Goal: Transaction & Acquisition: Purchase product/service

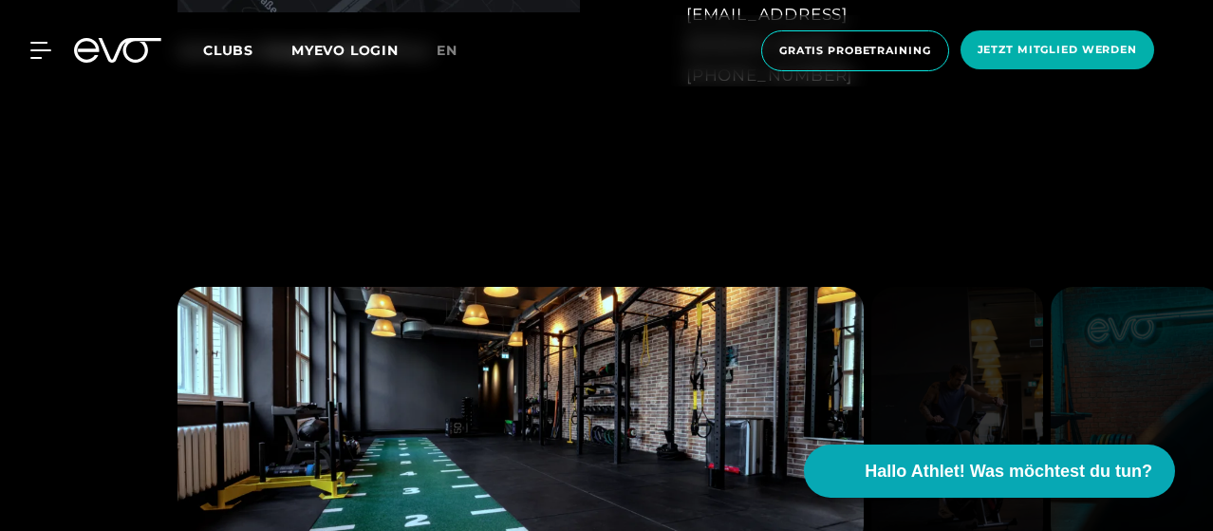
scroll to position [1383, 0]
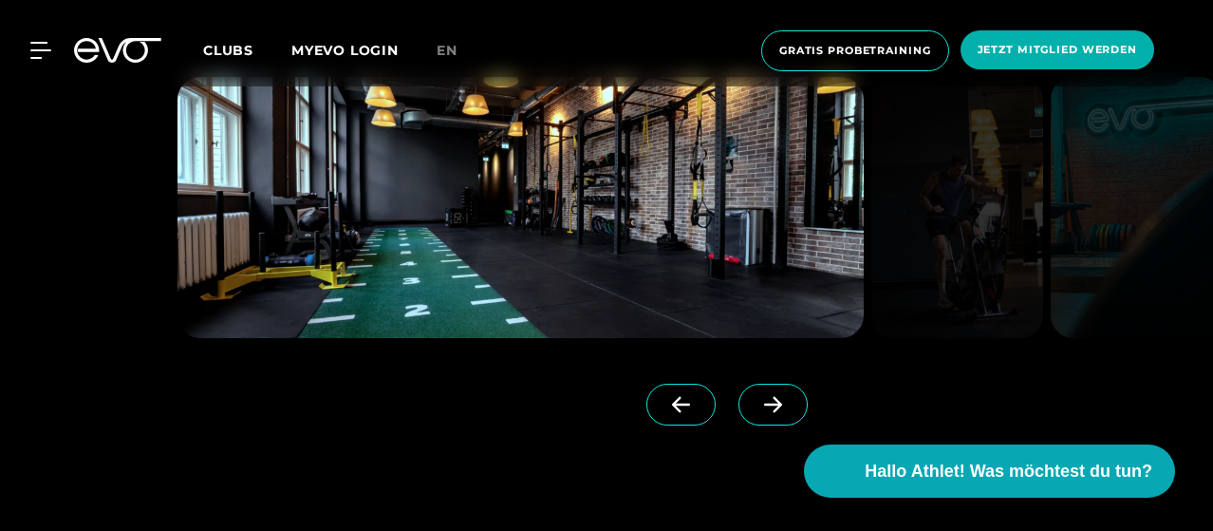
click at [748, 430] on link at bounding box center [777, 422] width 77 height 76
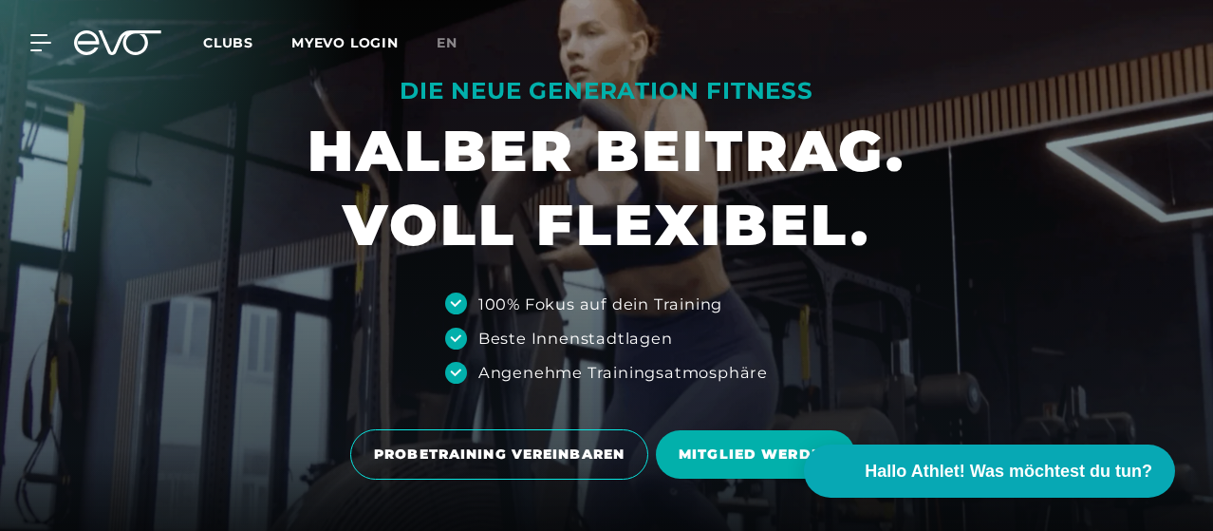
click at [746, 422] on link "MITGLIED WERDEN" at bounding box center [759, 454] width 207 height 77
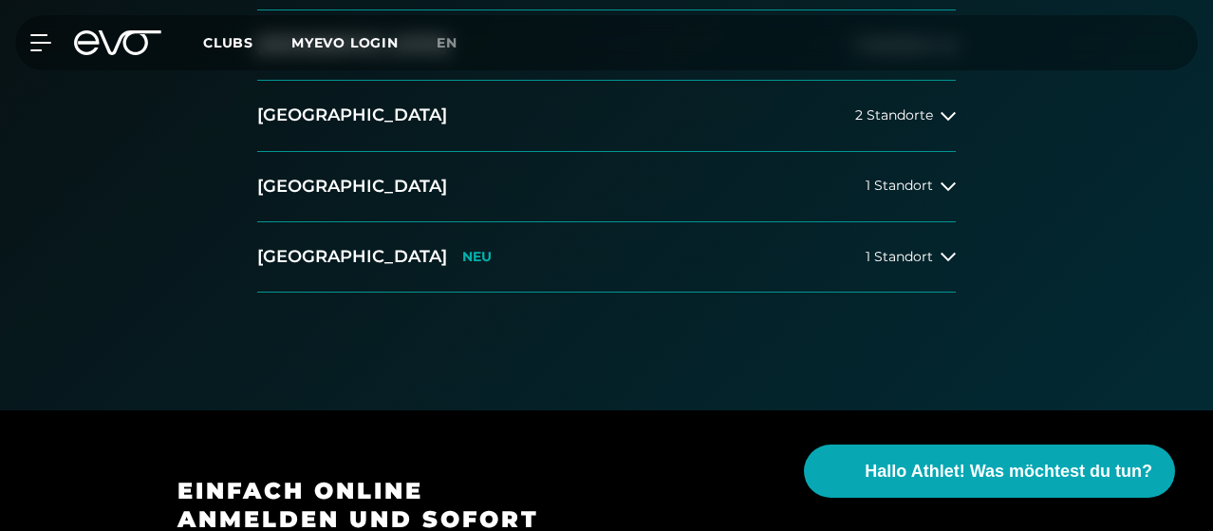
scroll to position [547, 0]
click at [911, 53] on span "3 Standorte" at bounding box center [895, 46] width 78 height 14
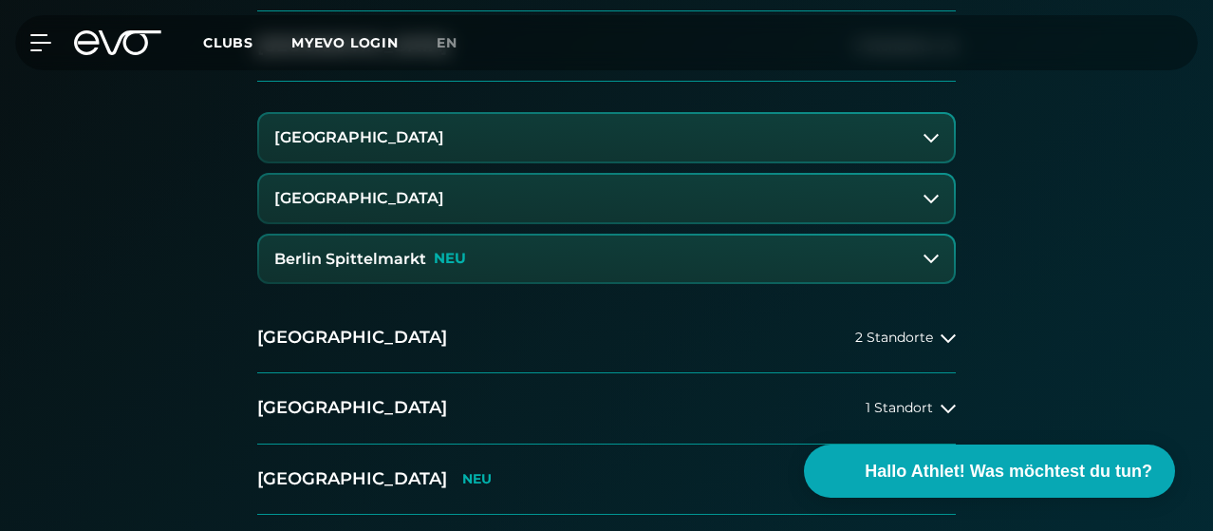
scroll to position [589, 0]
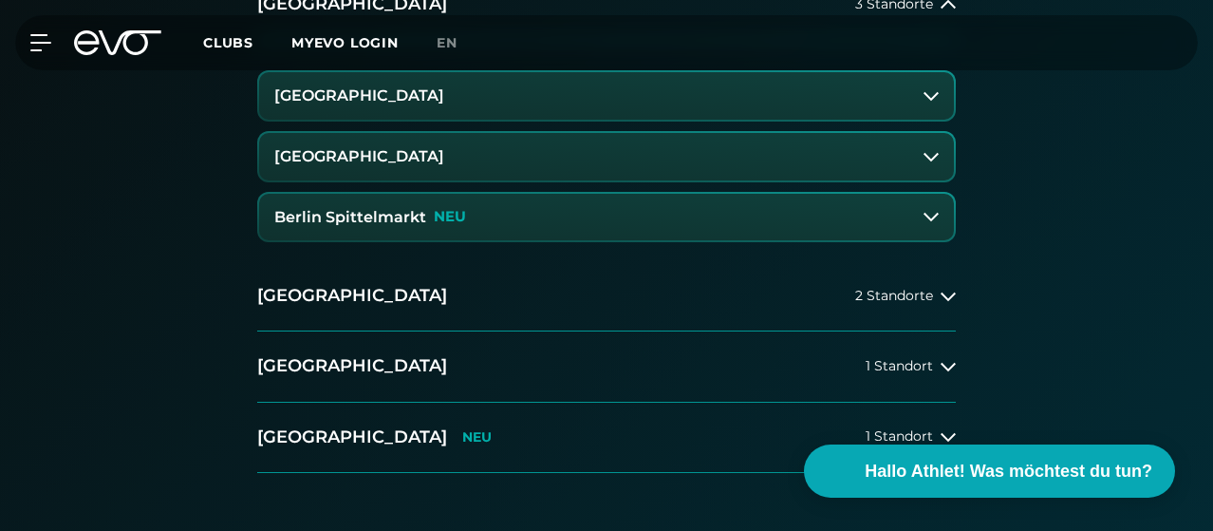
click at [485, 120] on button "[GEOGRAPHIC_DATA]" at bounding box center [606, 95] width 695 height 47
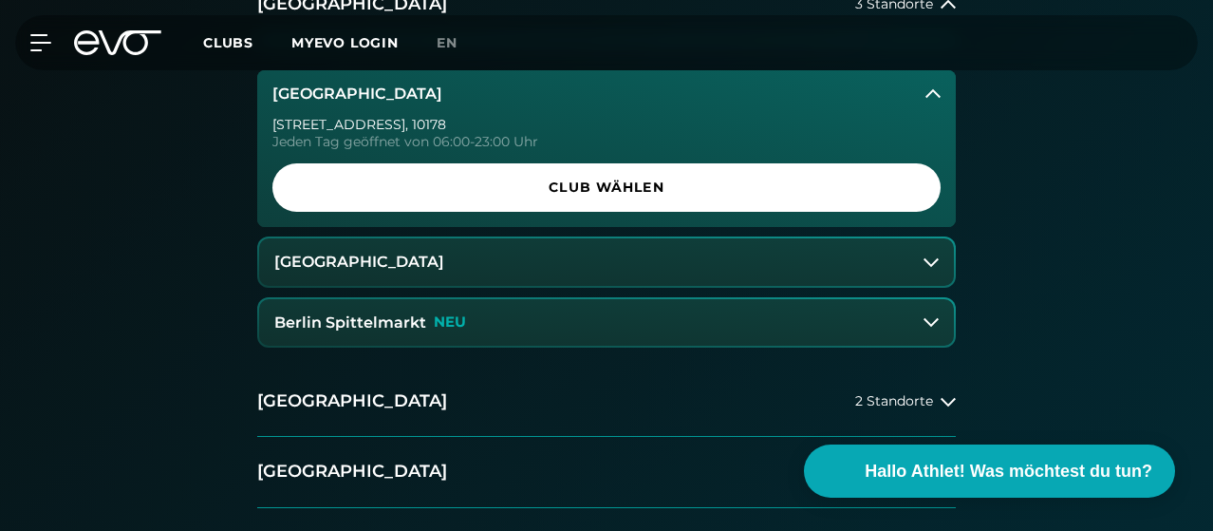
scroll to position [627, 0]
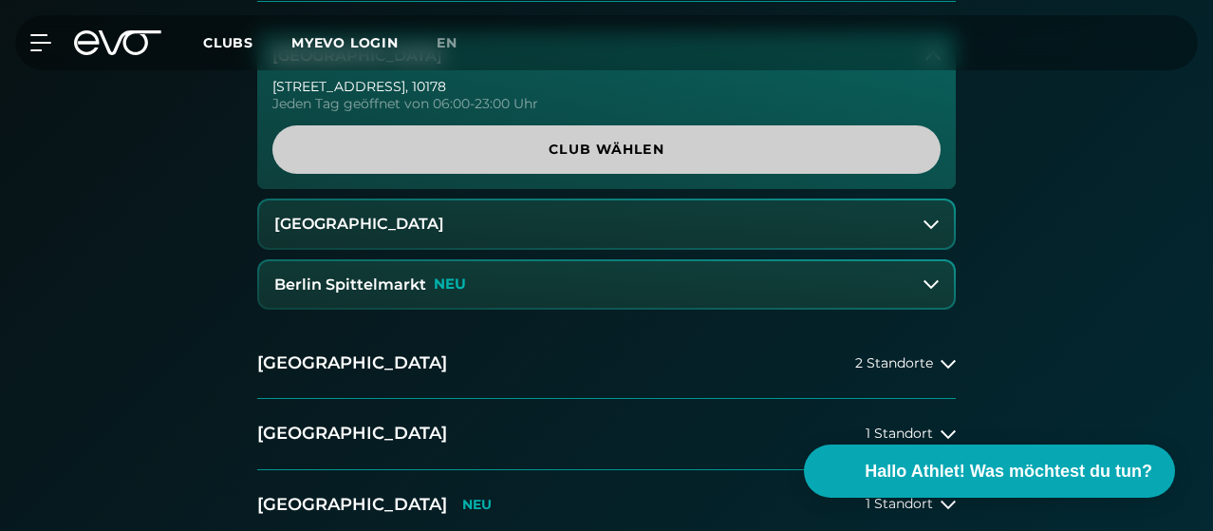
click at [732, 160] on span "Club wählen" at bounding box center [606, 150] width 623 height 20
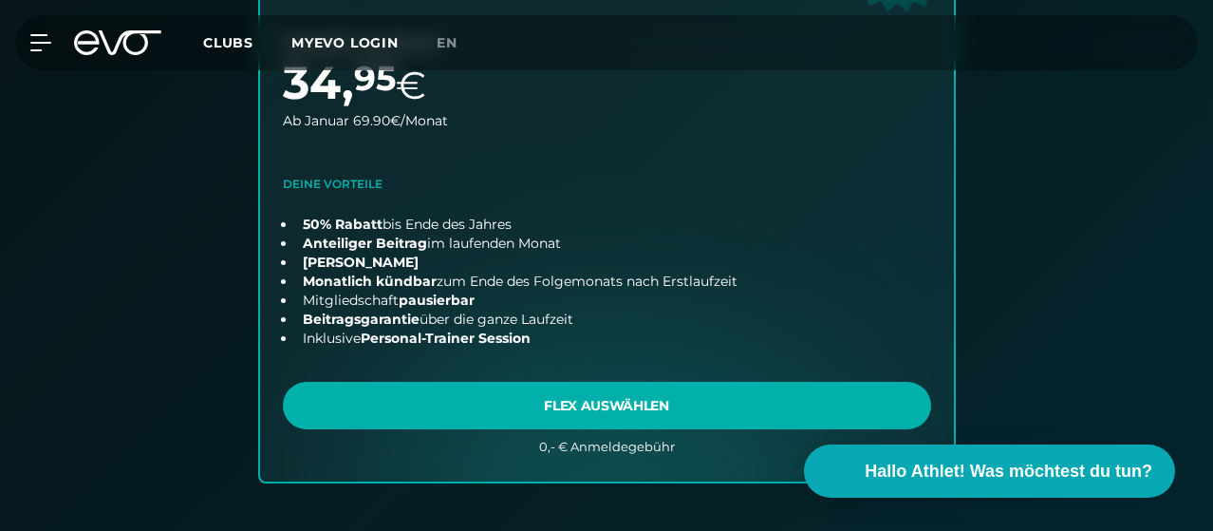
scroll to position [971, 0]
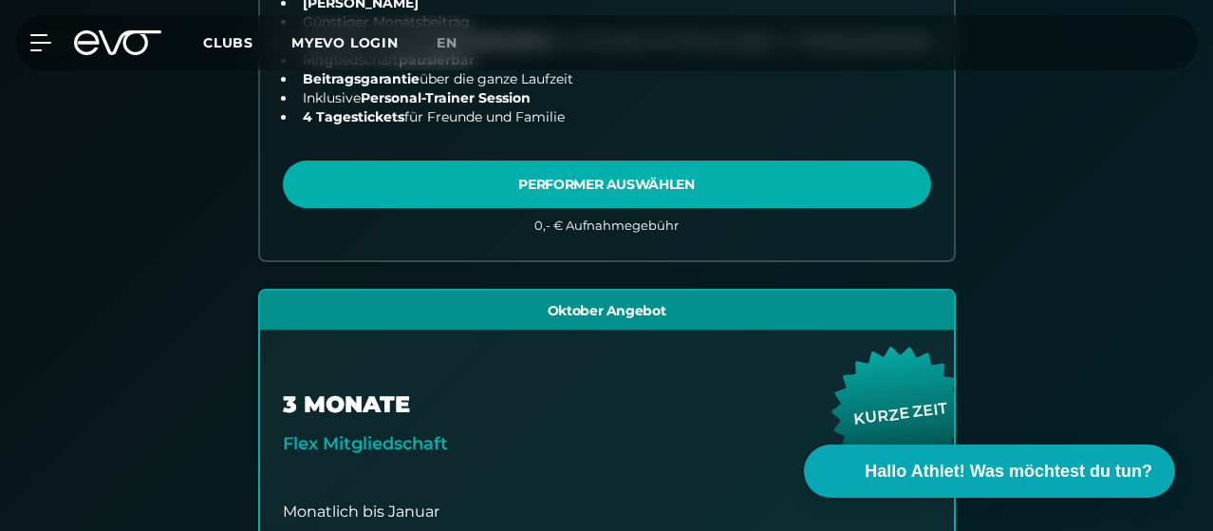
click at [122, 315] on div "15 MONATE Performer Mitgliedschaft Monatlich bis Januar 0 , 00 € Ab Januar nur …" at bounding box center [607, 308] width 972 height 1377
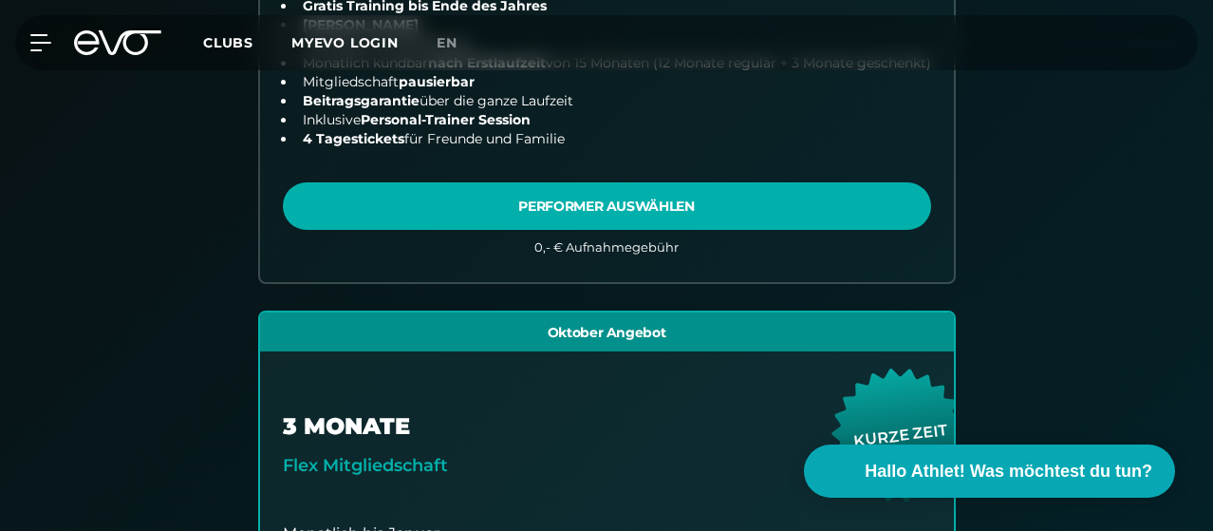
scroll to position [1146, 0]
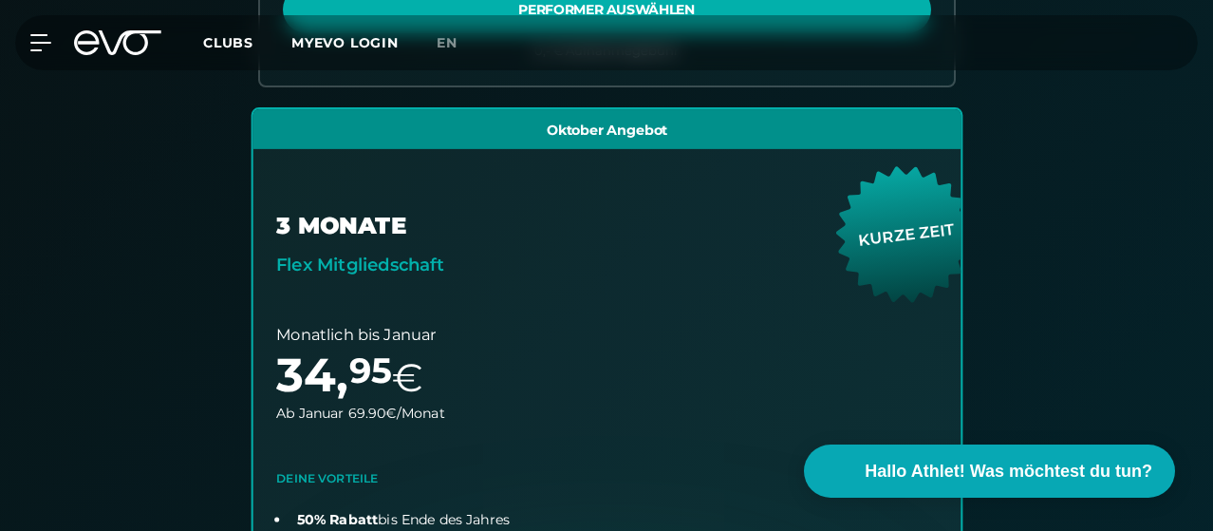
click at [961, 263] on link "choose plan" at bounding box center [607, 444] width 708 height 671
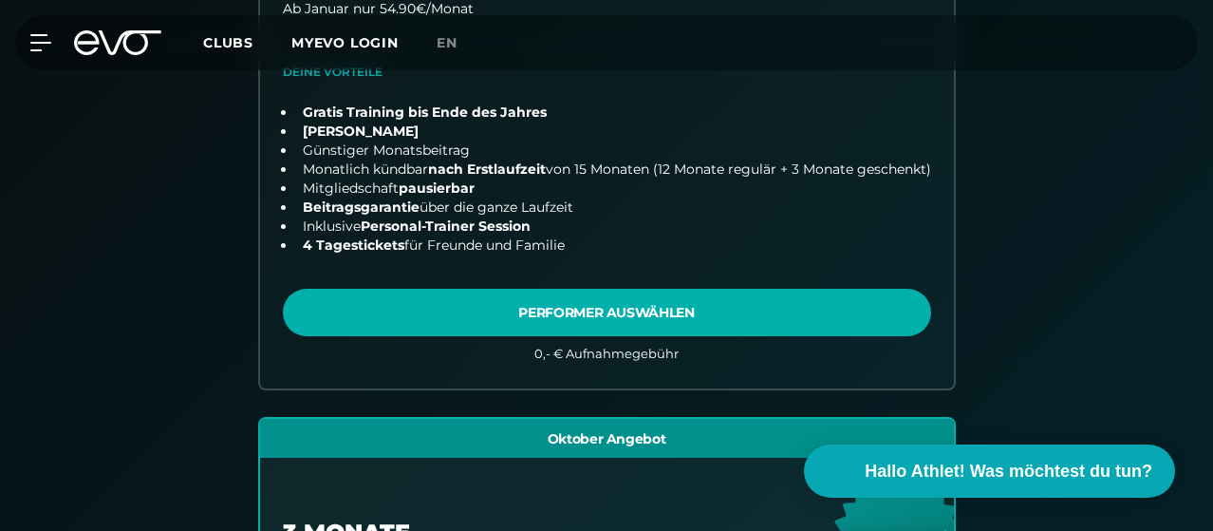
scroll to position [837, 0]
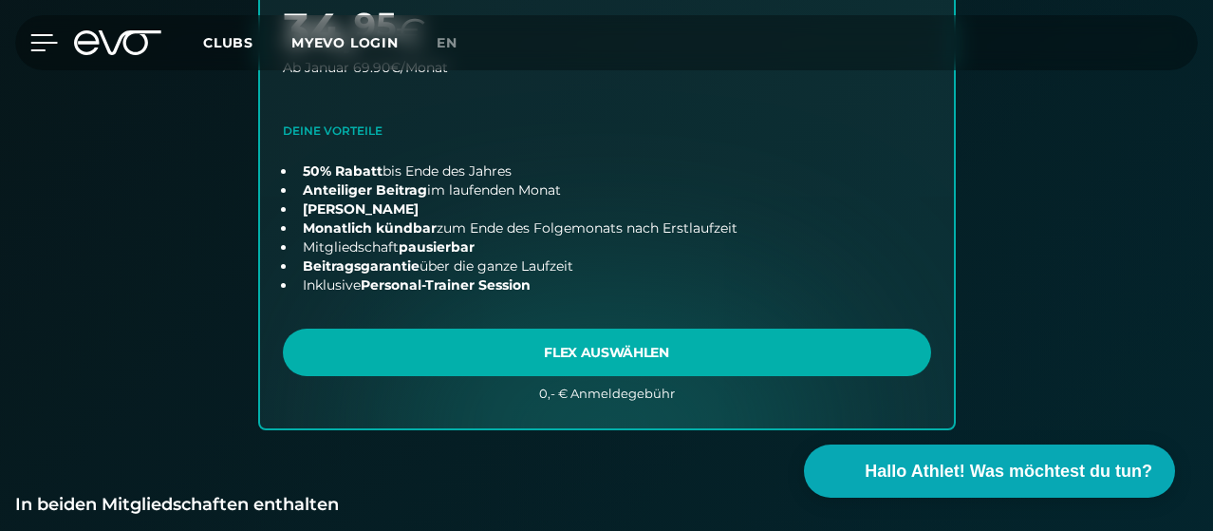
click at [31, 39] on icon at bounding box center [44, 42] width 28 height 17
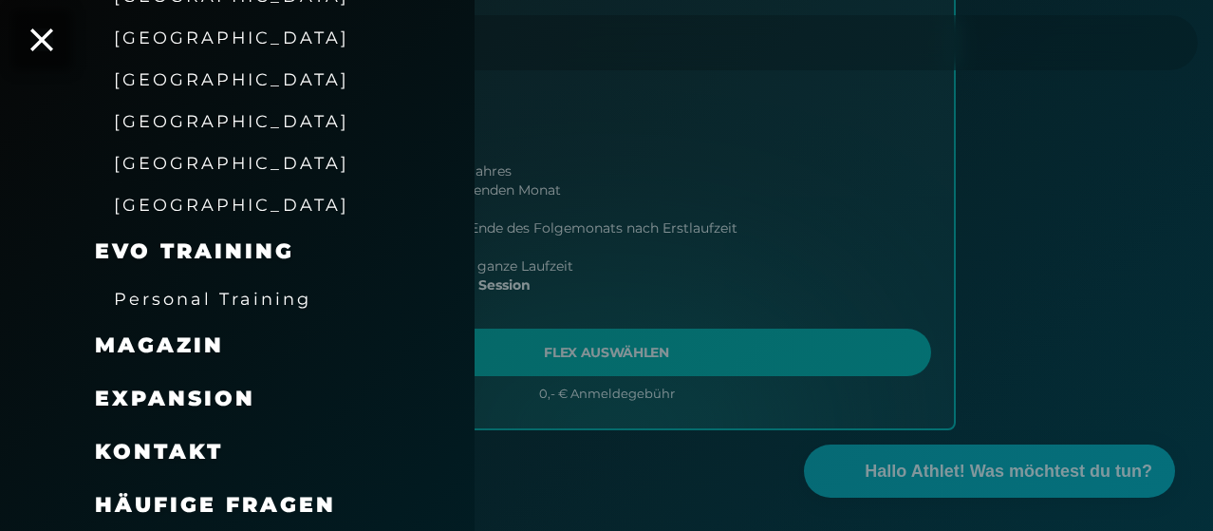
scroll to position [480, 0]
click at [235, 287] on link "Personal Training" at bounding box center [212, 298] width 197 height 23
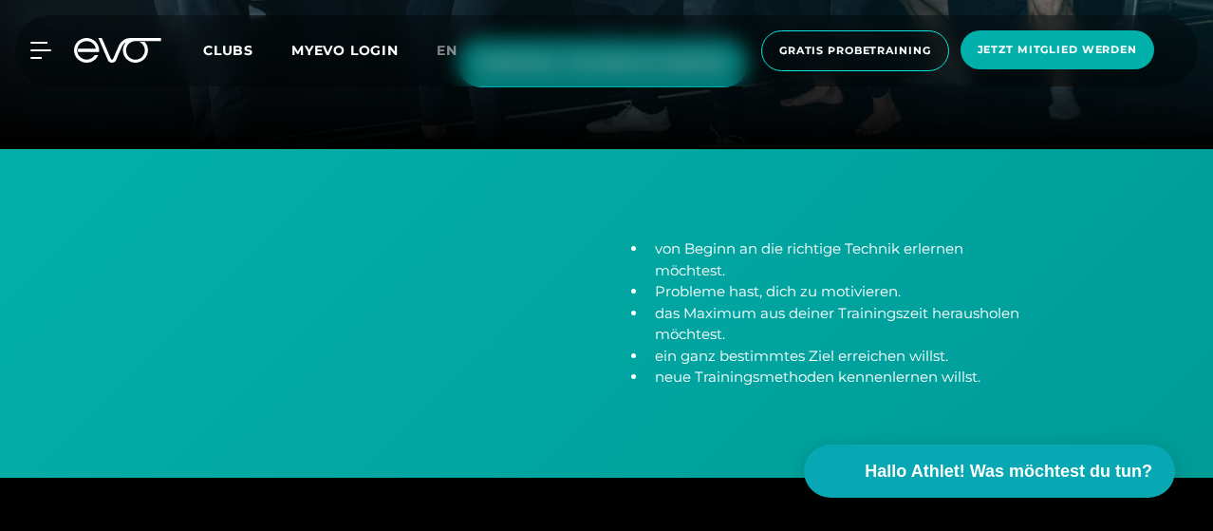
scroll to position [482, 0]
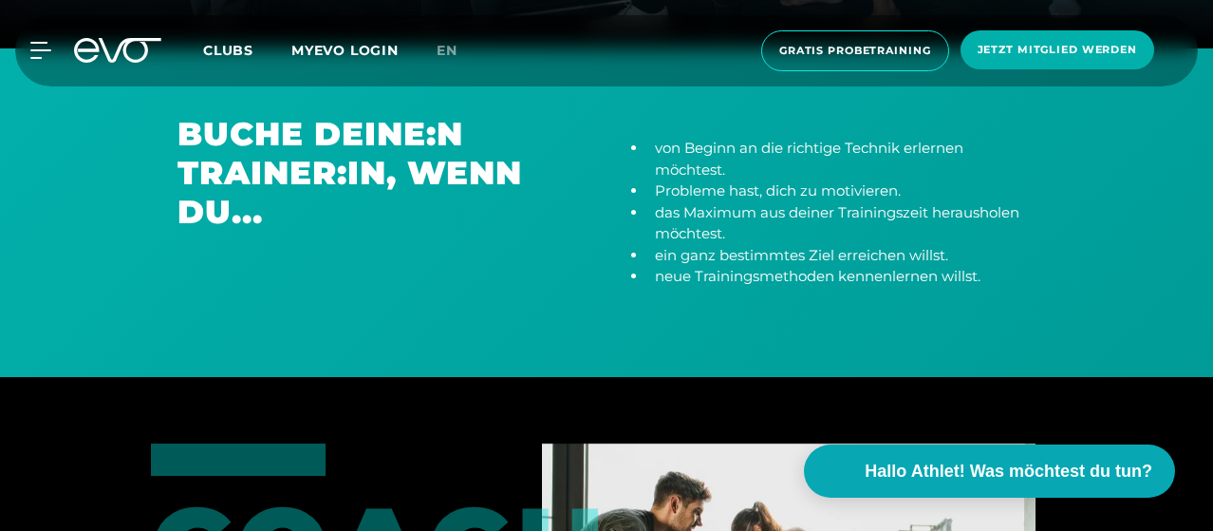
click at [706, 342] on section "Buche deine:n Trainer:in, wenn du... von Beginn an die richtige Technik erlerne…" at bounding box center [606, 212] width 1213 height 329
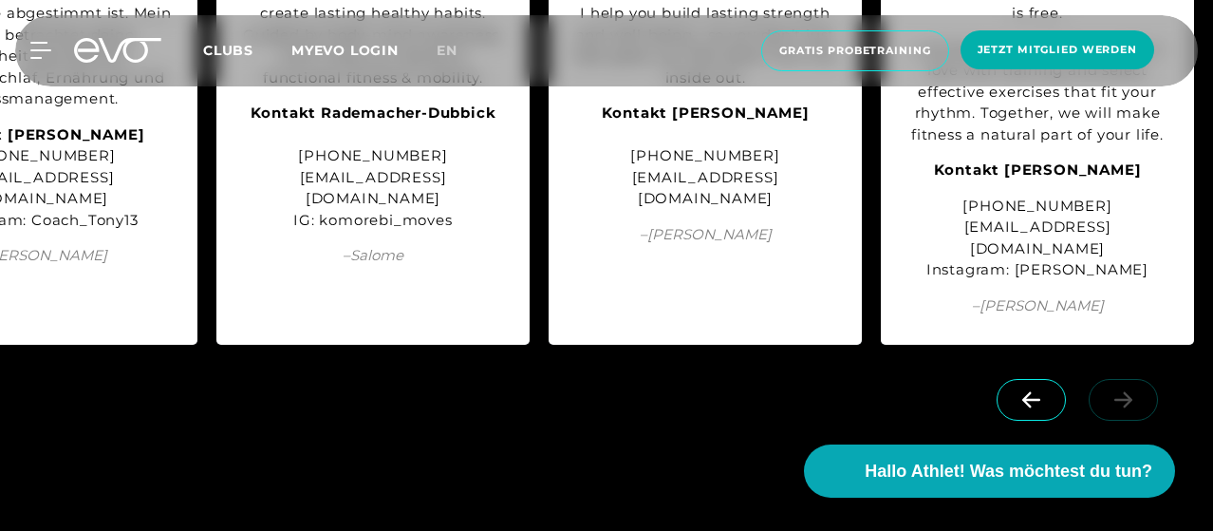
scroll to position [2191, 0]
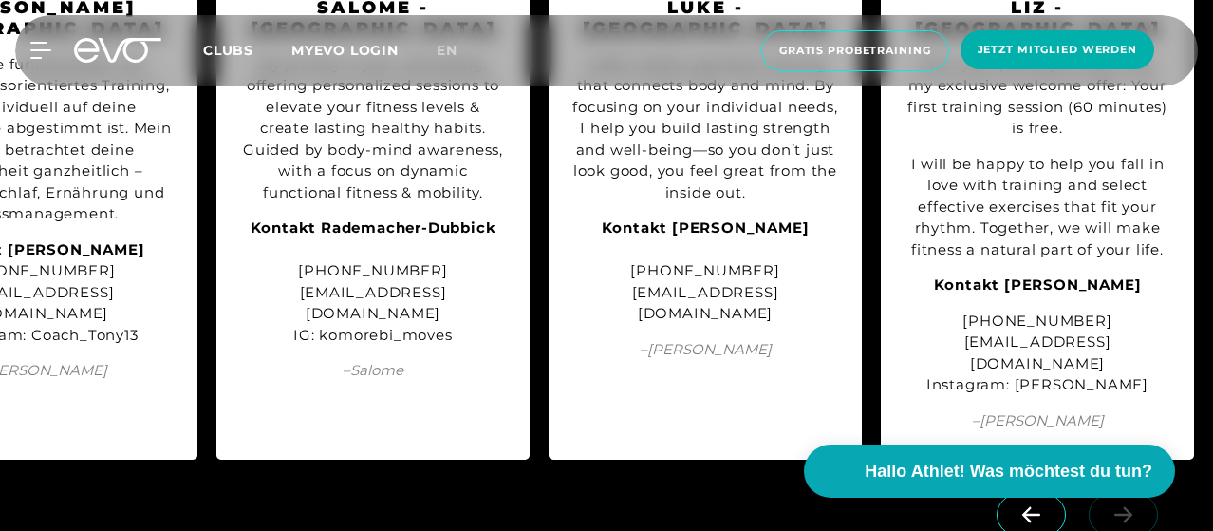
click at [254, 51] on span "Clubs" at bounding box center [228, 50] width 50 height 17
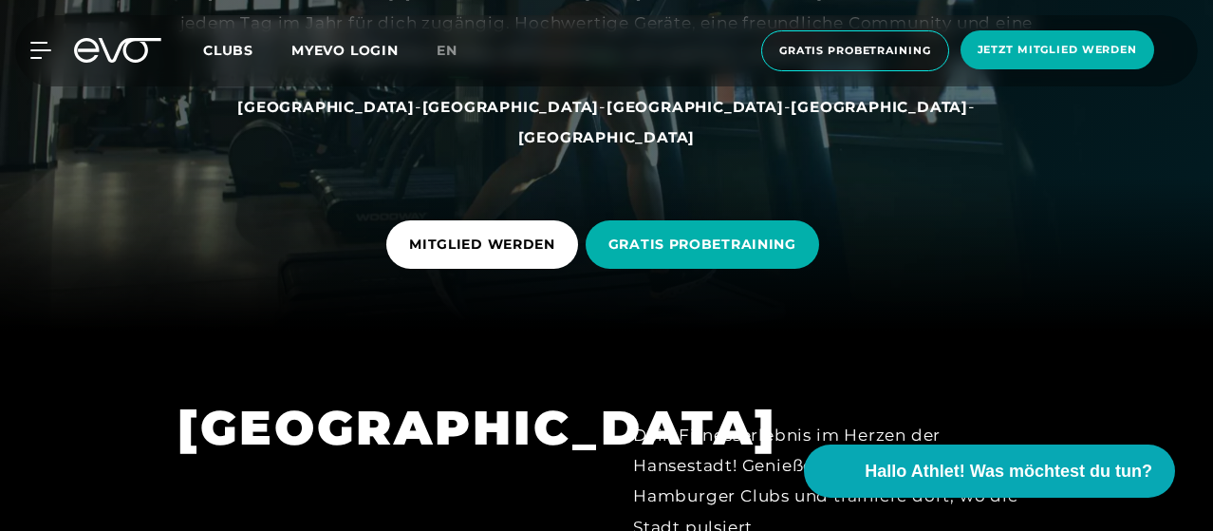
scroll to position [200, 0]
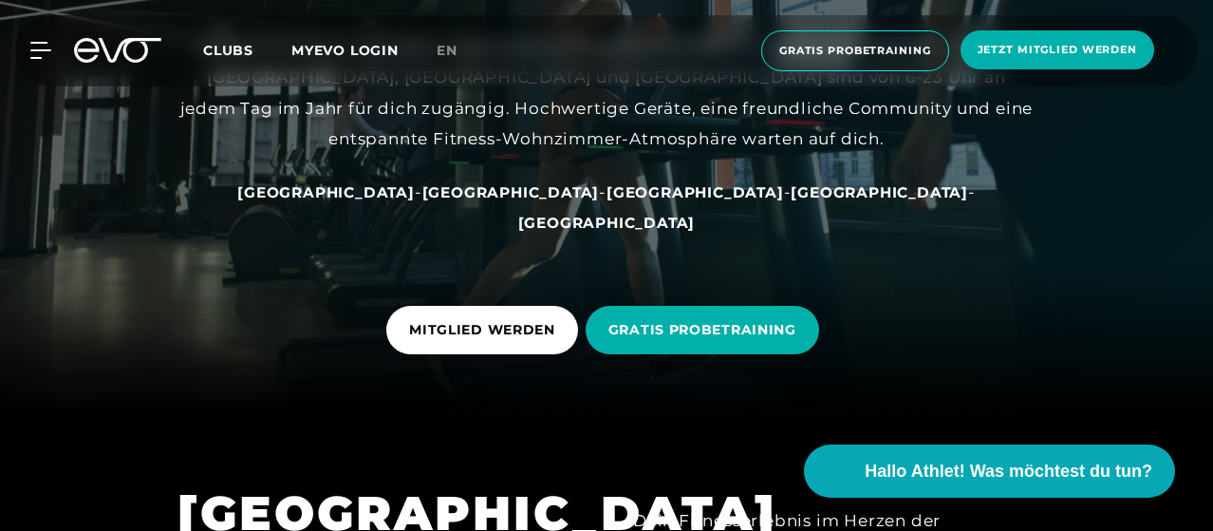
click at [494, 200] on span "[GEOGRAPHIC_DATA]" at bounding box center [512, 192] width 178 height 18
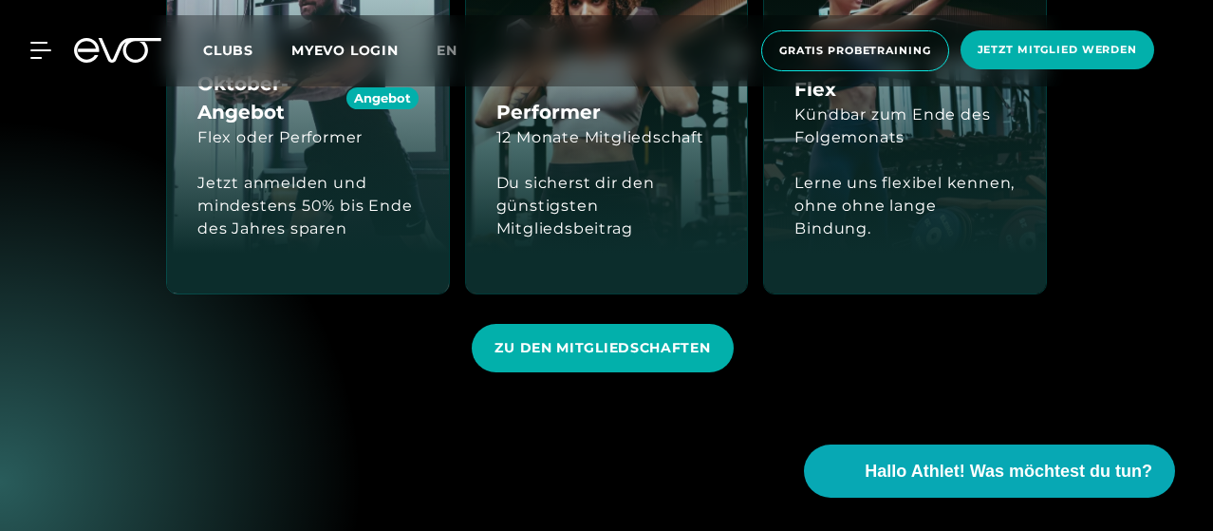
scroll to position [2614, 0]
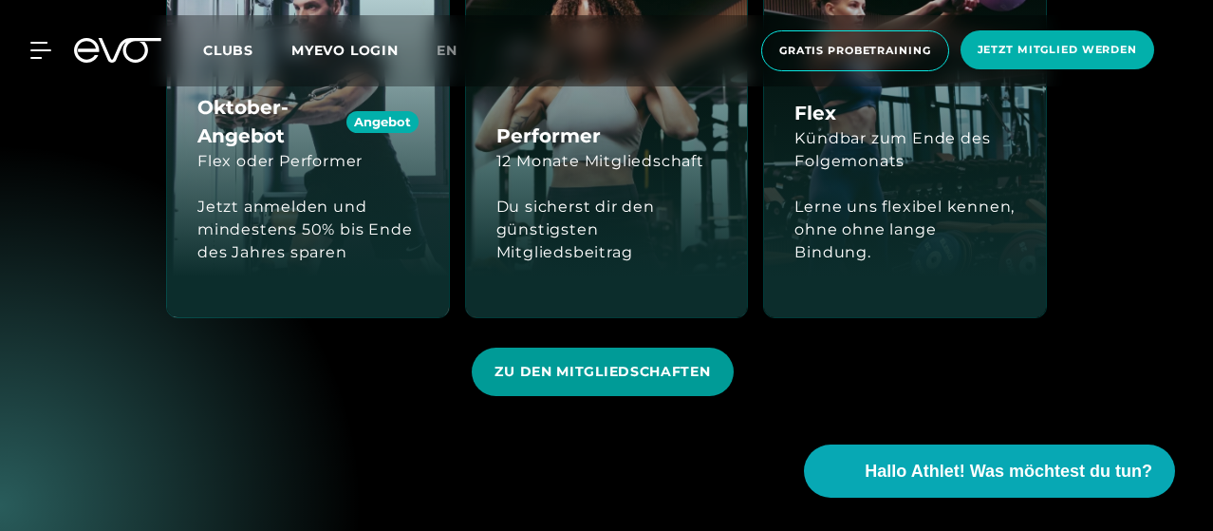
click at [587, 348] on span "ZU DEN MITGLIEDSCHAFTEN" at bounding box center [602, 372] width 261 height 48
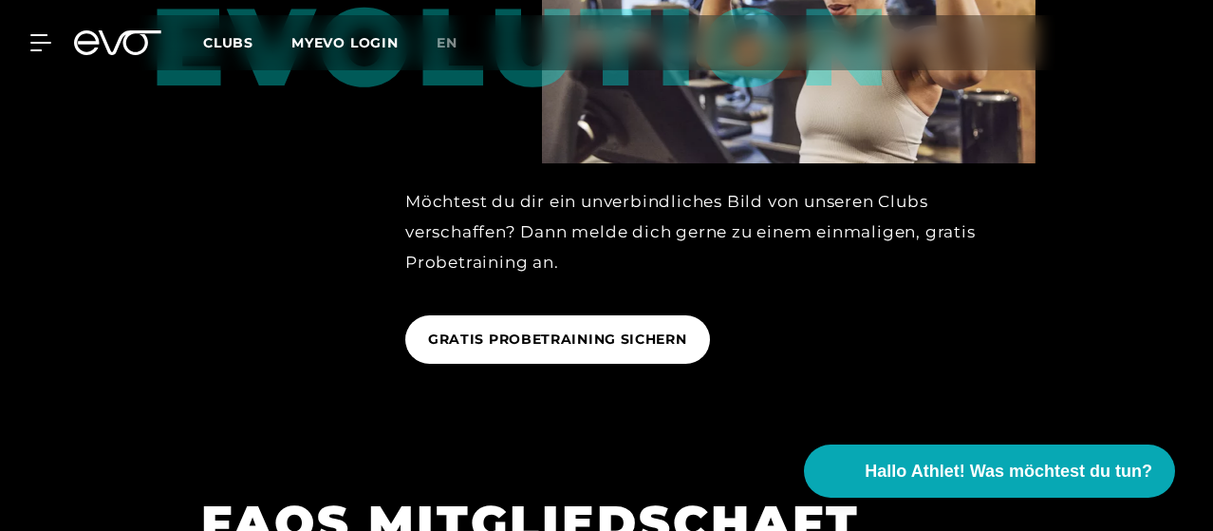
scroll to position [3400, 0]
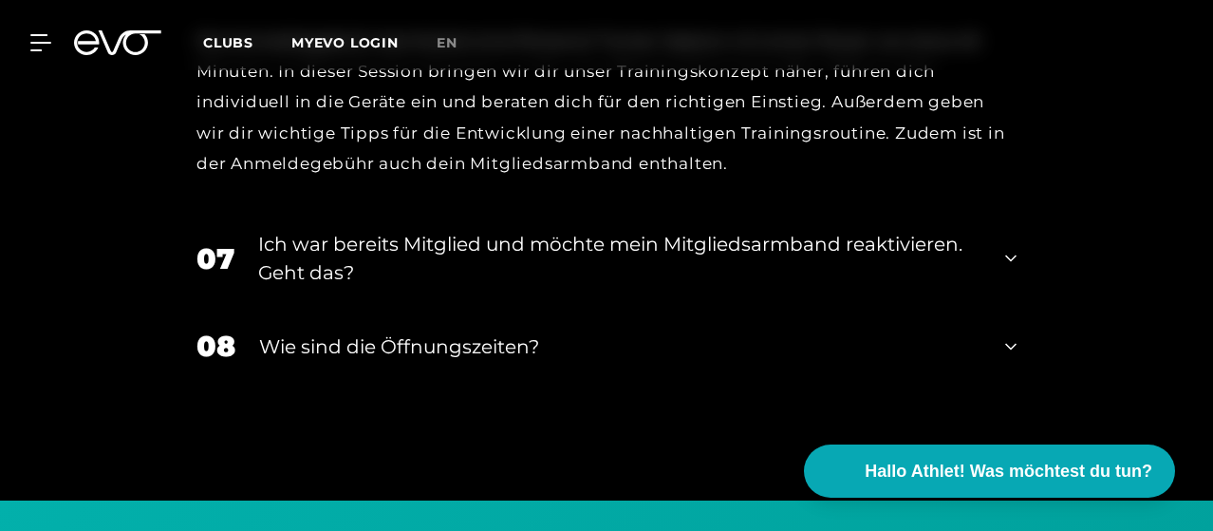
scroll to position [4415, 0]
